Goal: Task Accomplishment & Management: Manage account settings

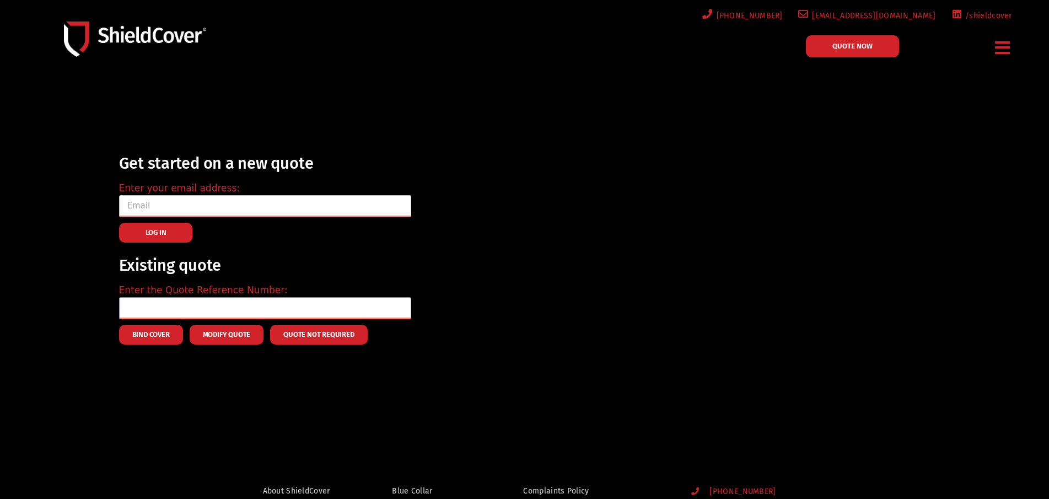
click at [142, 203] on input "email" at bounding box center [265, 206] width 292 height 22
type input "[PERSON_NAME][EMAIL_ADDRESS][DOMAIN_NAME]"
click at [162, 232] on span "LOG IN" at bounding box center [156, 233] width 21 height 2
click at [135, 206] on input "email" at bounding box center [265, 206] width 292 height 22
type input "[PERSON_NAME][EMAIL_ADDRESS][DOMAIN_NAME]"
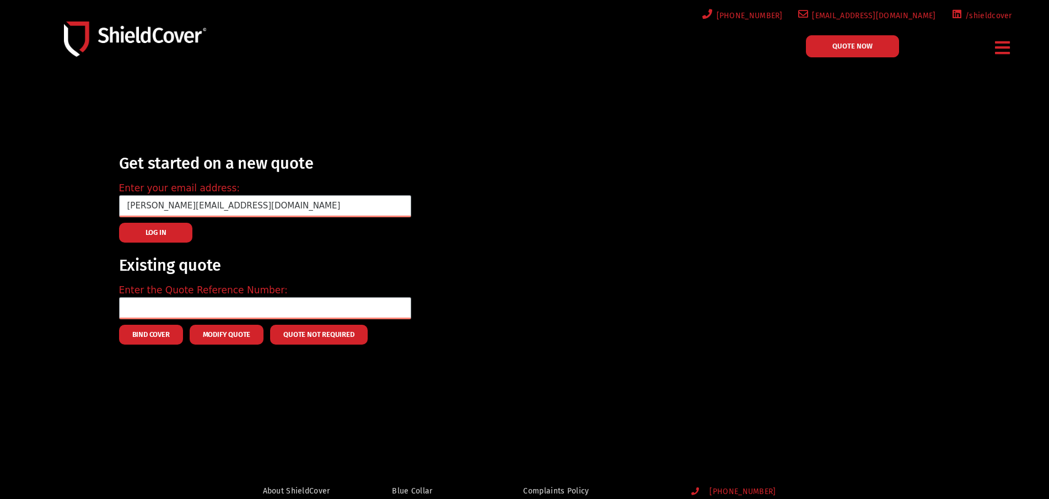
click at [160, 232] on span "LOG IN" at bounding box center [156, 233] width 21 height 2
